Goal: Task Accomplishment & Management: Manage account settings

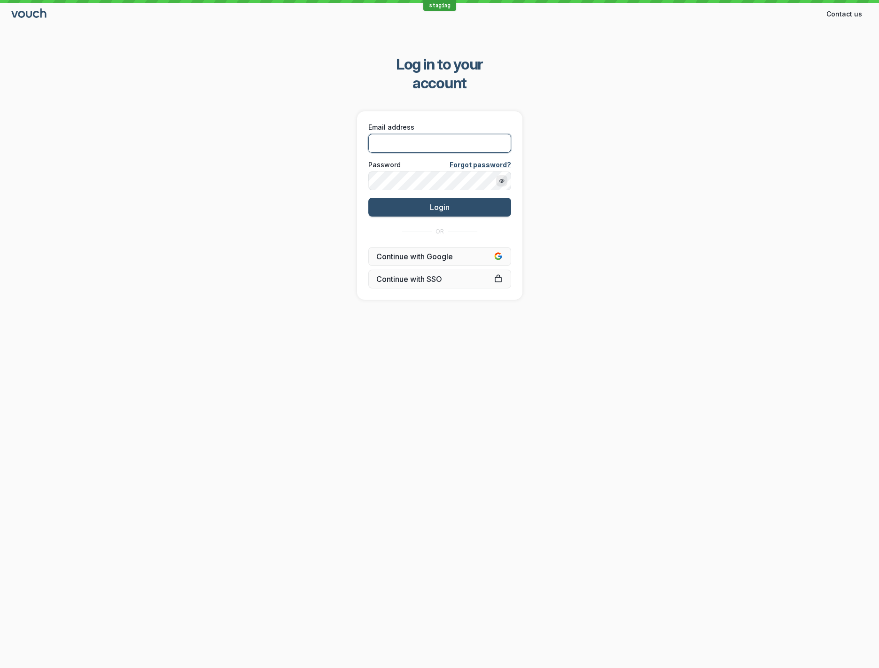
click at [502, 134] on input "Email address" at bounding box center [439, 143] width 143 height 19
type input "[EMAIL_ADDRESS][DOMAIN_NAME]"
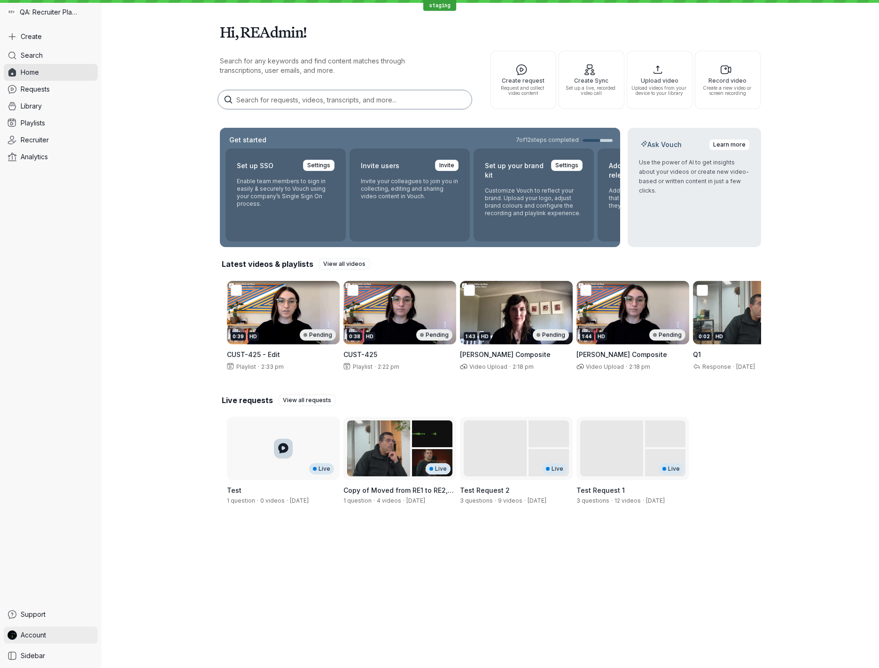
click at [69, 632] on link "Account" at bounding box center [51, 634] width 94 height 17
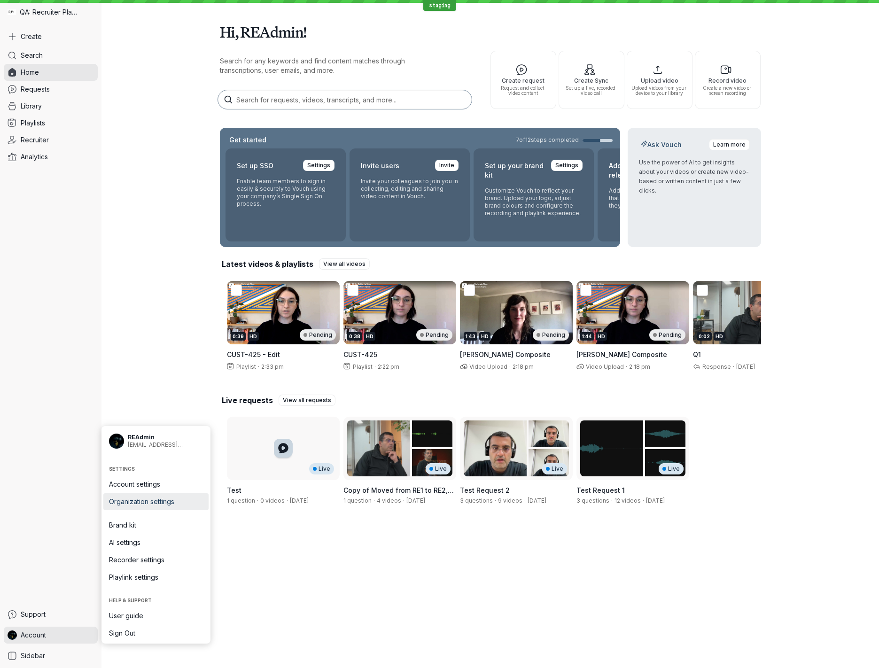
click at [151, 503] on span "Organization settings" at bounding box center [156, 501] width 94 height 9
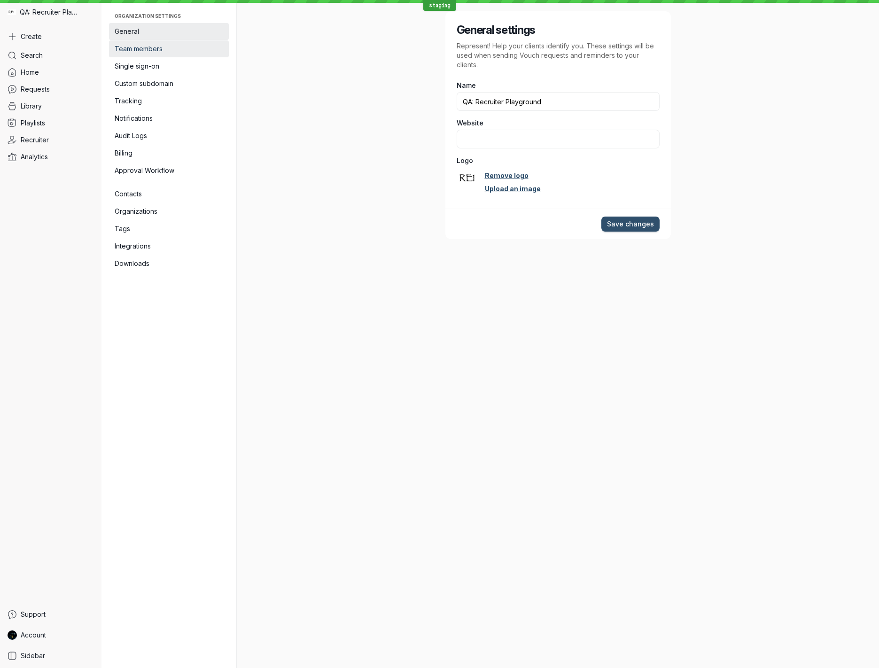
click at [177, 49] on span "Team members" at bounding box center [169, 48] width 108 height 9
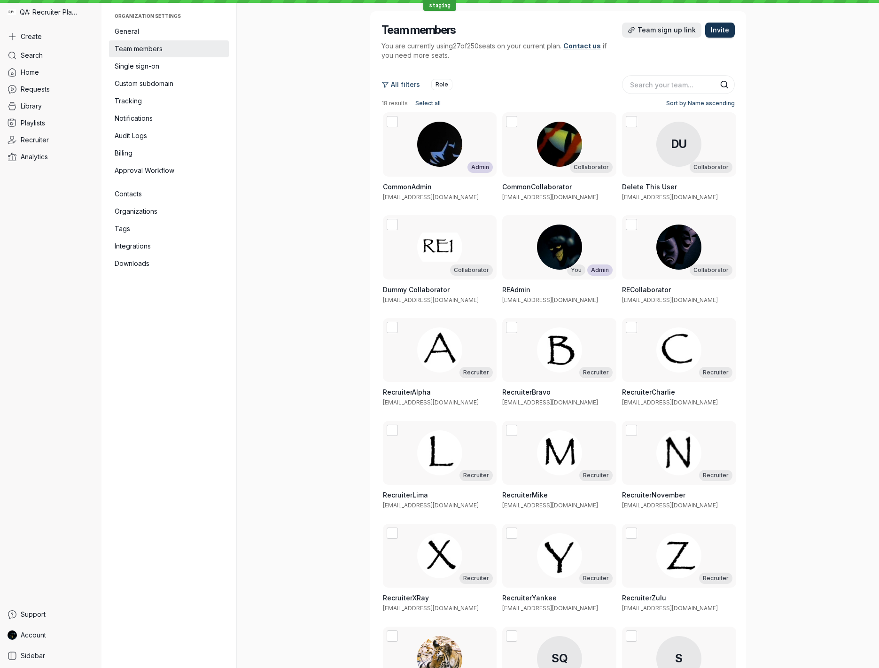
click at [725, 29] on span "Invite" at bounding box center [719, 29] width 18 height 9
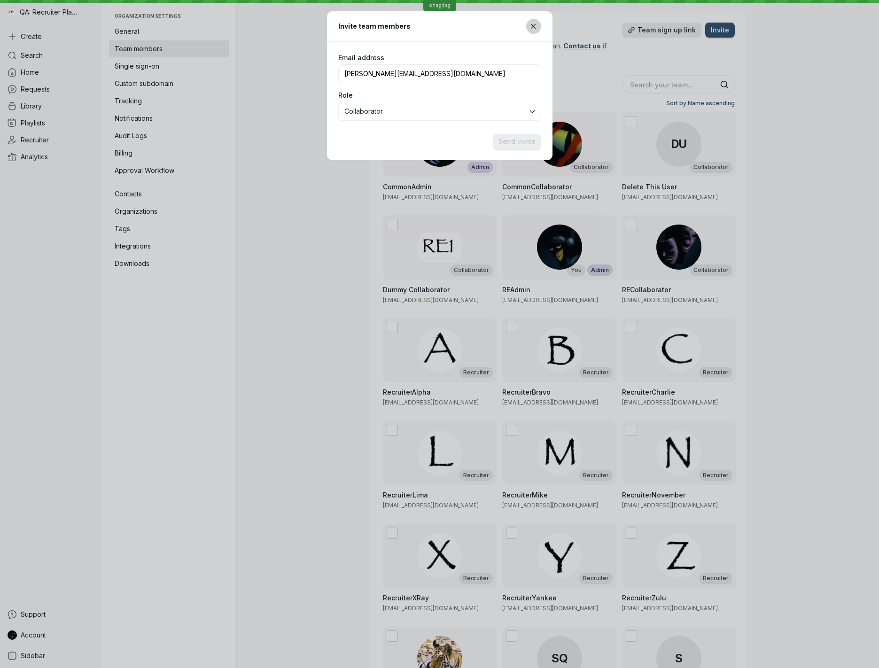
type input "[PERSON_NAME][EMAIL_ADDRESS][DOMAIN_NAME]"
click at [531, 28] on icon "Close modal" at bounding box center [533, 27] width 8 height 8
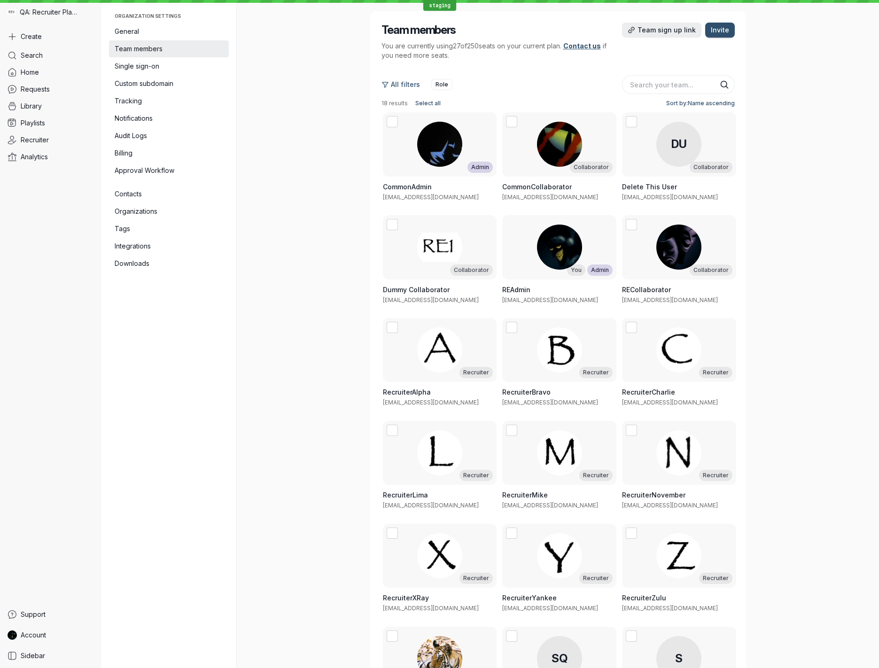
drag, startPoint x: 773, startPoint y: 68, endPoint x: 764, endPoint y: 116, distance: 49.2
click at [772, 69] on div "Team members Team sign up link Invite You are currently using 27 of 250 seats o…" at bounding box center [557, 334] width 541 height 668
drag, startPoint x: 34, startPoint y: 633, endPoint x: 47, endPoint y: 634, distance: 13.7
click at [34, 633] on span "Account" at bounding box center [33, 634] width 25 height 9
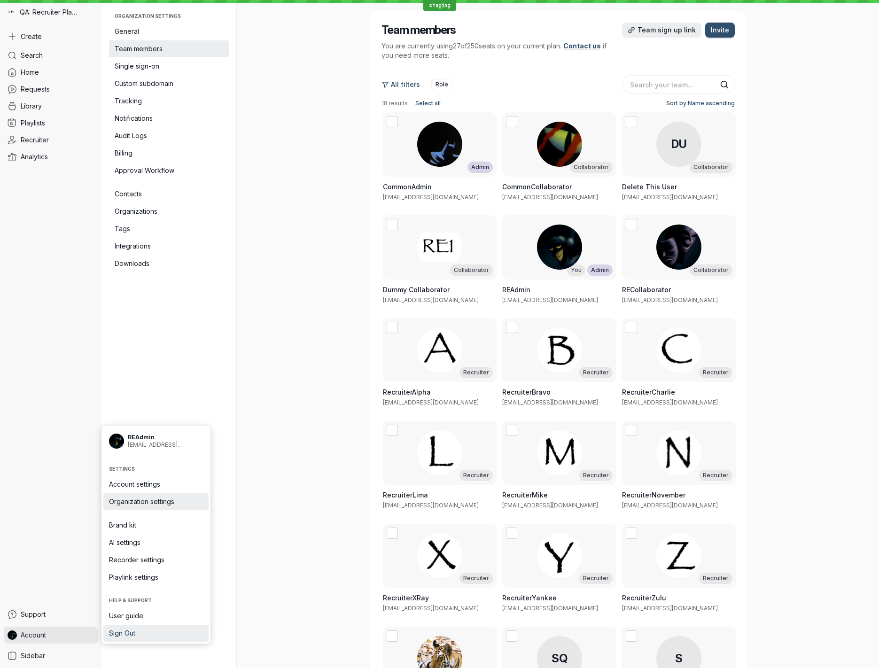
click at [126, 634] on span "Sign Out" at bounding box center [156, 632] width 94 height 9
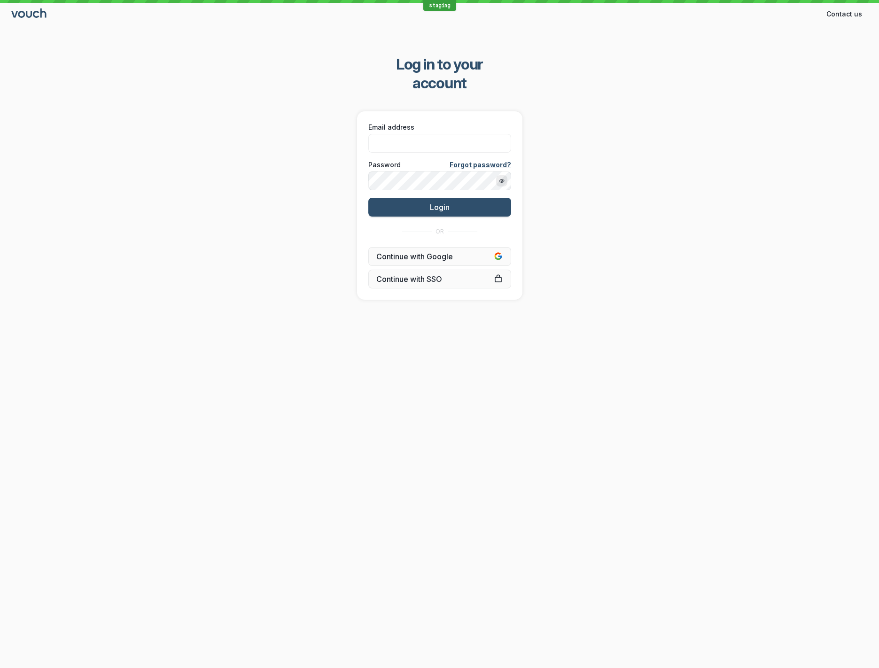
click at [672, 197] on div "Log in to your account Email address Password Forgot password? Login OR Continu…" at bounding box center [439, 177] width 879 height 275
